Goal: Check status: Check status

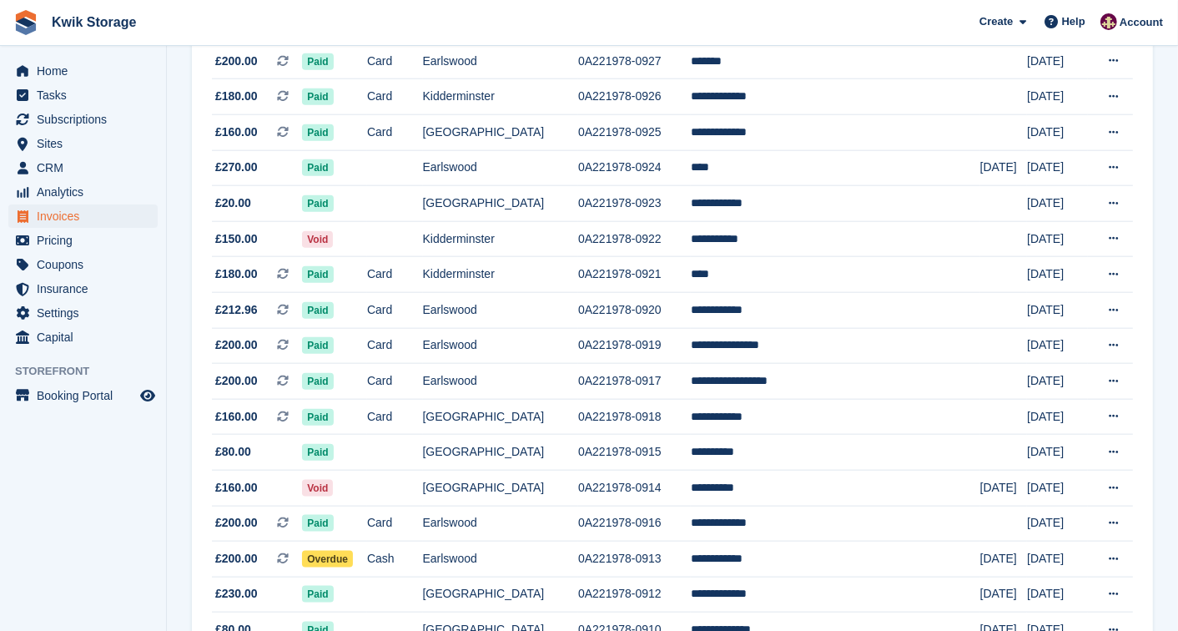
scroll to position [1631, 0]
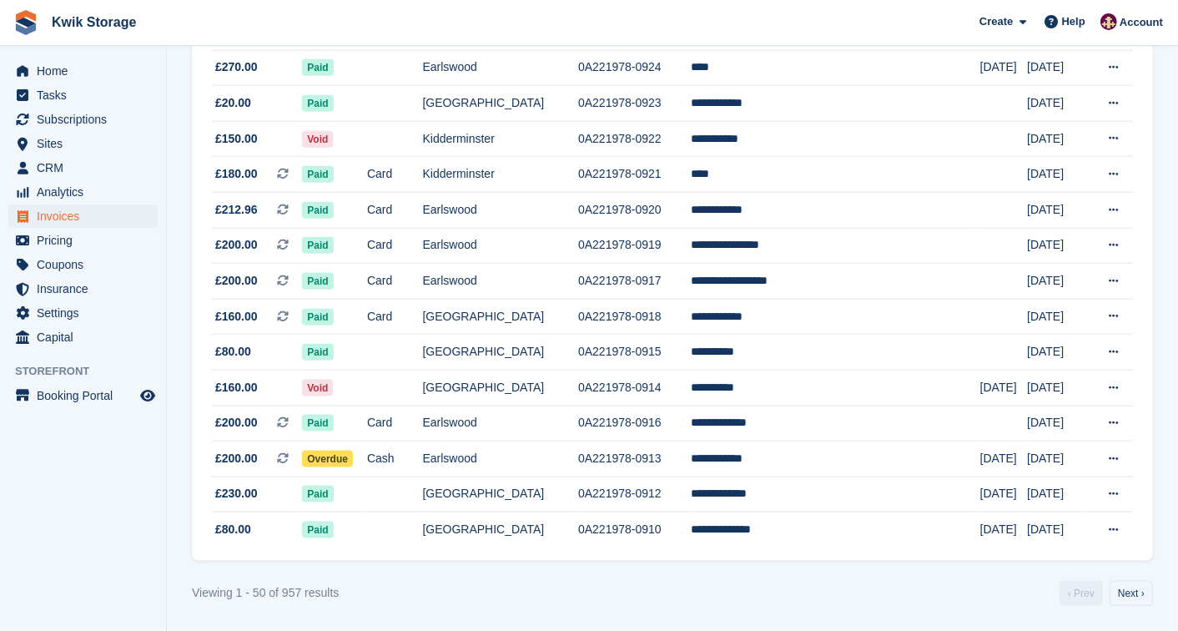
click at [229, 510] on td "£230.00" at bounding box center [257, 494] width 90 height 36
